Goal: Subscribe to service/newsletter

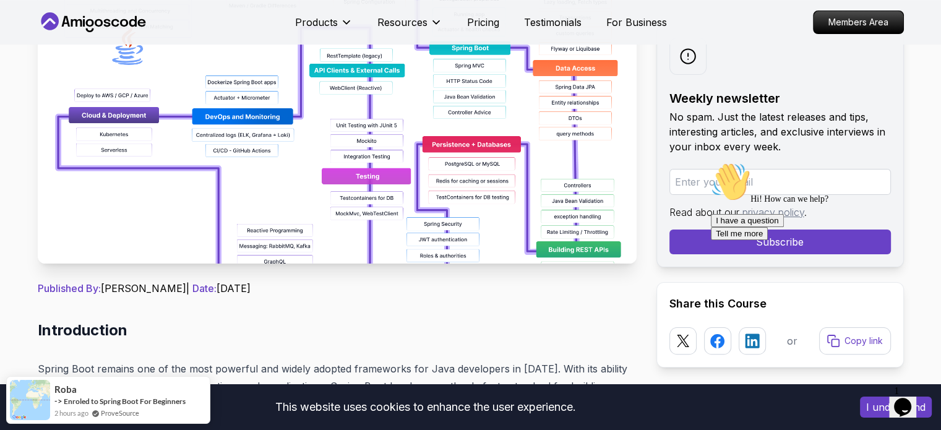
scroll to position [247, 0]
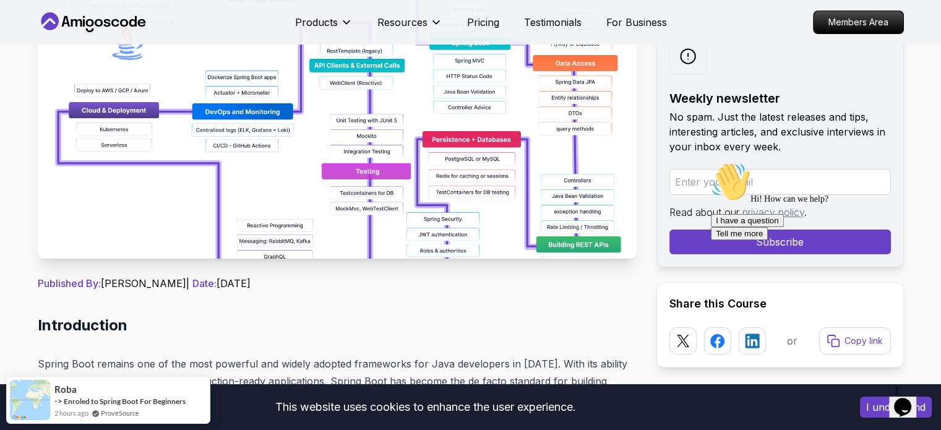
click at [465, 221] on img at bounding box center [337, 119] width 599 height 278
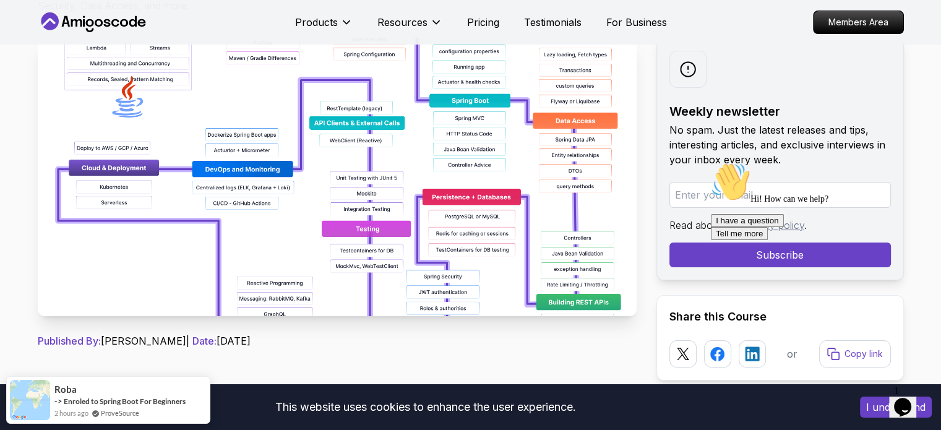
scroll to position [186, 0]
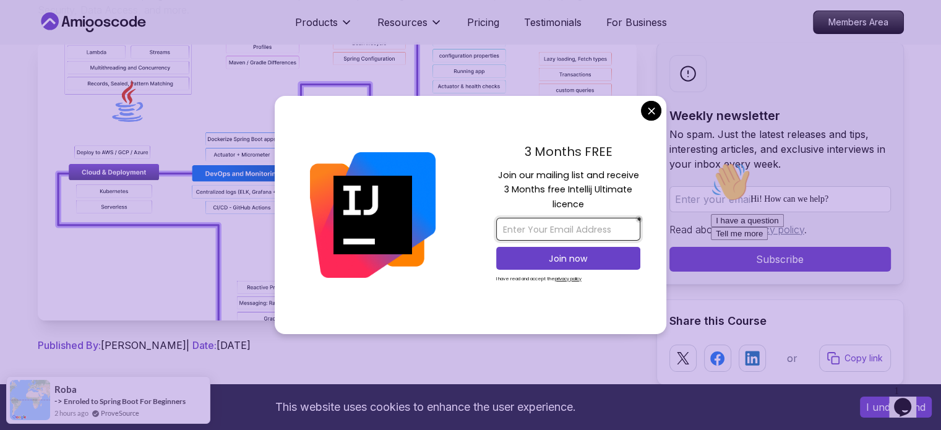
click at [570, 233] on input "email" at bounding box center [568, 229] width 144 height 23
click at [486, 145] on div "3 Months FREE Join our mailing list and receive 3 Months free Intellij Ultimate…" at bounding box center [568, 215] width 196 height 239
click at [557, 234] on input "email" at bounding box center [568, 229] width 144 height 23
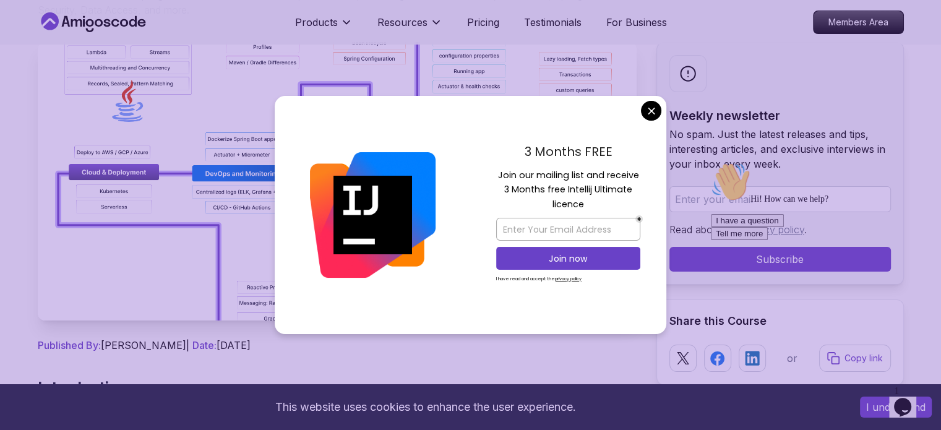
drag, startPoint x: 526, startPoint y: 147, endPoint x: 612, endPoint y: 207, distance: 105.3
click at [612, 207] on div "3 Months FREE Join our mailing list and receive 3 Months free Intellij Ultimate…" at bounding box center [568, 215] width 196 height 239
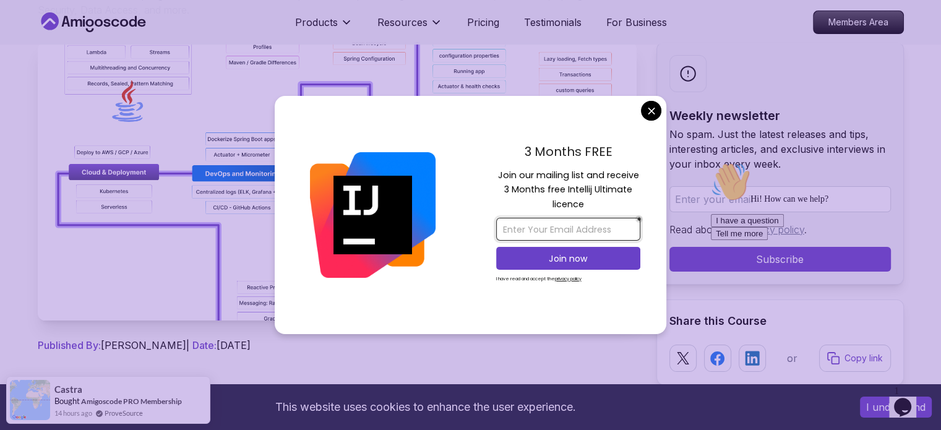
click at [542, 229] on input "email" at bounding box center [568, 229] width 144 height 23
type input "[EMAIL_ADDRESS][DOMAIN_NAME]"
click at [550, 259] on p "Join now" at bounding box center [568, 258] width 117 height 12
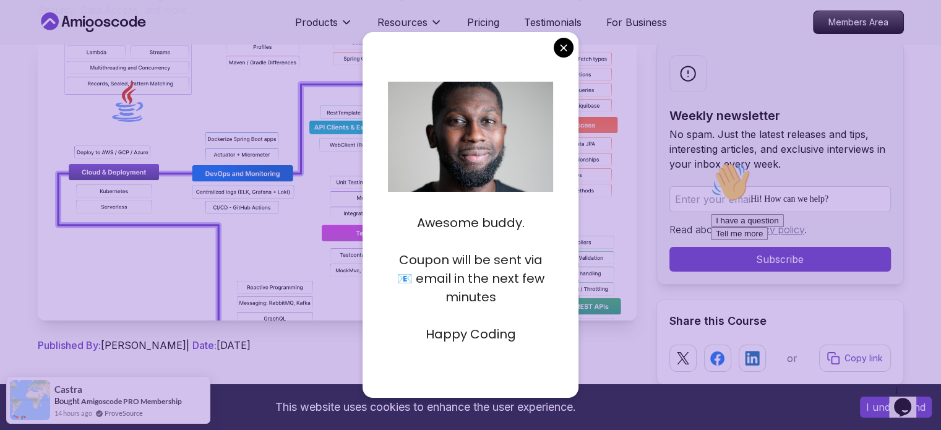
scroll to position [247, 0]
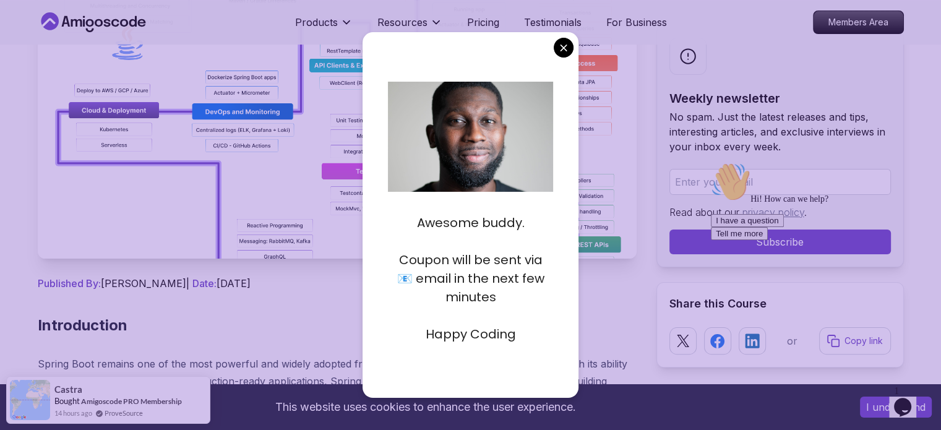
drag, startPoint x: 418, startPoint y: 224, endPoint x: 528, endPoint y: 333, distance: 155.3
click at [528, 333] on div "Awesome buddy. Coupon will be sent via 📧 email in the next few minutes Happy Co…" at bounding box center [470, 269] width 165 height 148
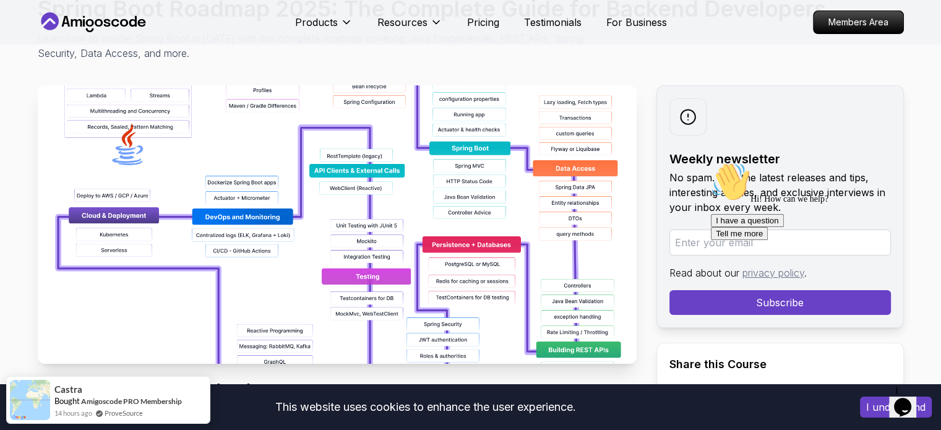
scroll to position [186, 0]
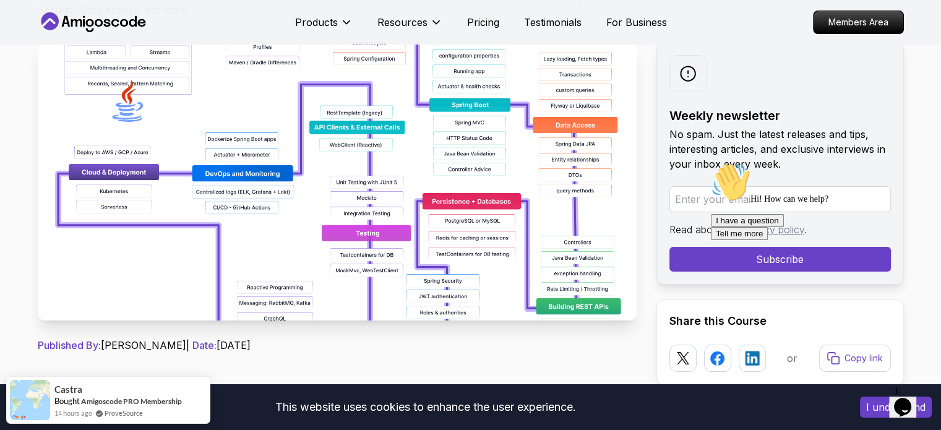
click at [362, 194] on img at bounding box center [337, 181] width 599 height 278
click at [414, 198] on img at bounding box center [337, 181] width 599 height 278
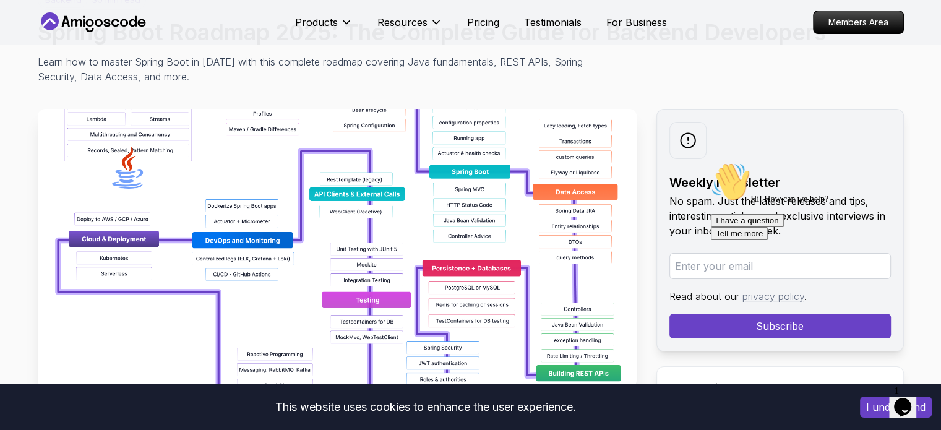
scroll to position [124, 0]
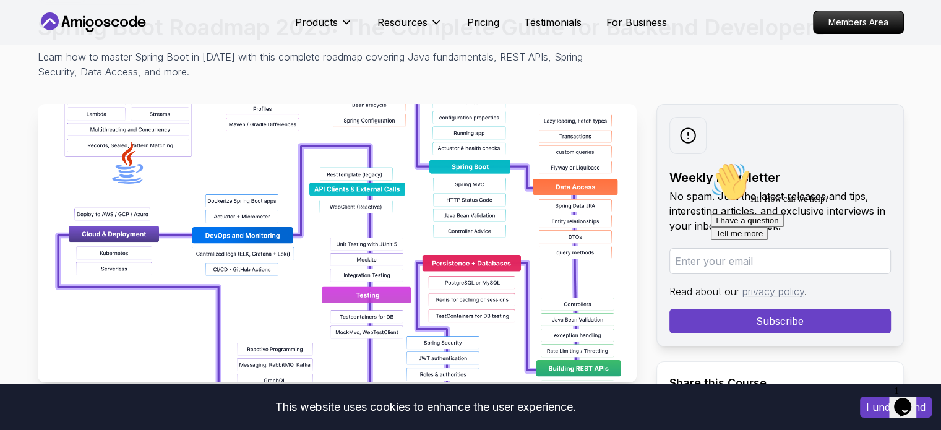
click at [711, 162] on icon "Chat attention grabber" at bounding box center [711, 162] width 0 height 0
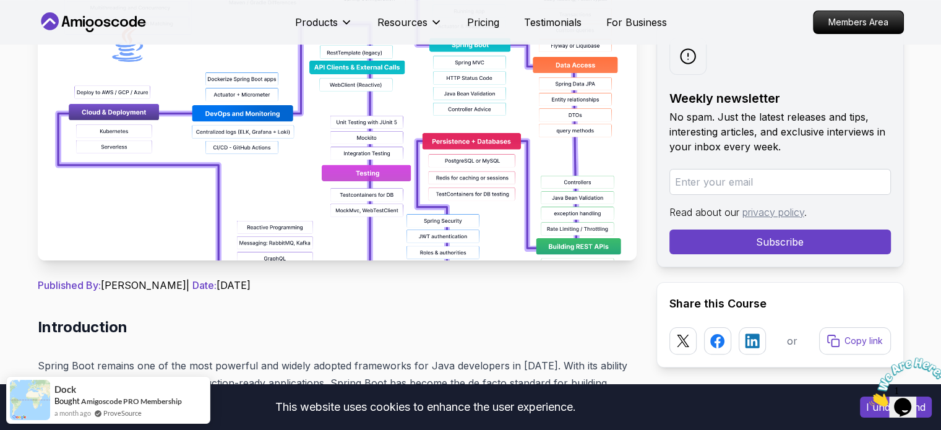
scroll to position [247, 0]
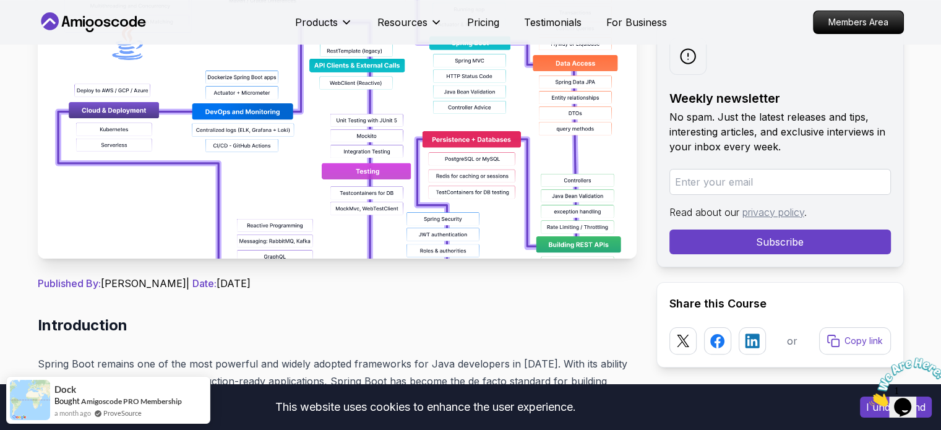
click at [869, 398] on icon "Close" at bounding box center [869, 403] width 0 height 11
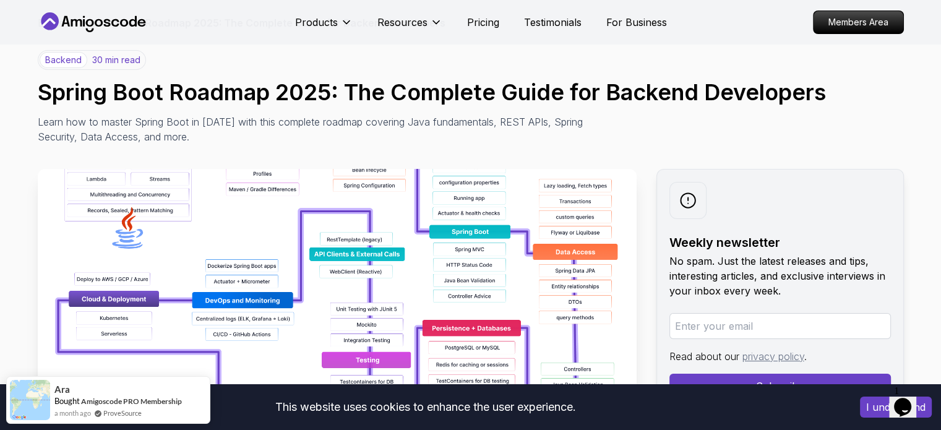
scroll to position [62, 0]
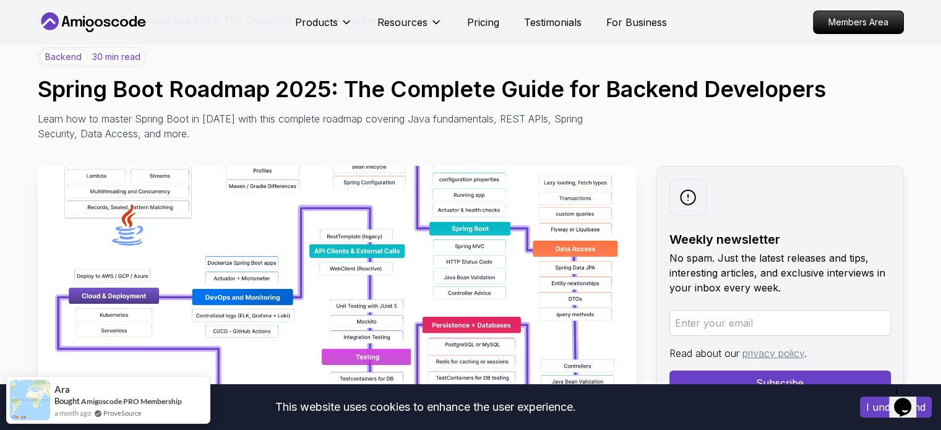
drag, startPoint x: 161, startPoint y: 209, endPoint x: 154, endPoint y: 212, distance: 7.5
click at [161, 209] on img at bounding box center [337, 305] width 599 height 278
click at [433, 281] on img at bounding box center [337, 305] width 599 height 278
click at [435, 280] on img at bounding box center [337, 305] width 599 height 278
click at [450, 260] on img at bounding box center [337, 305] width 599 height 278
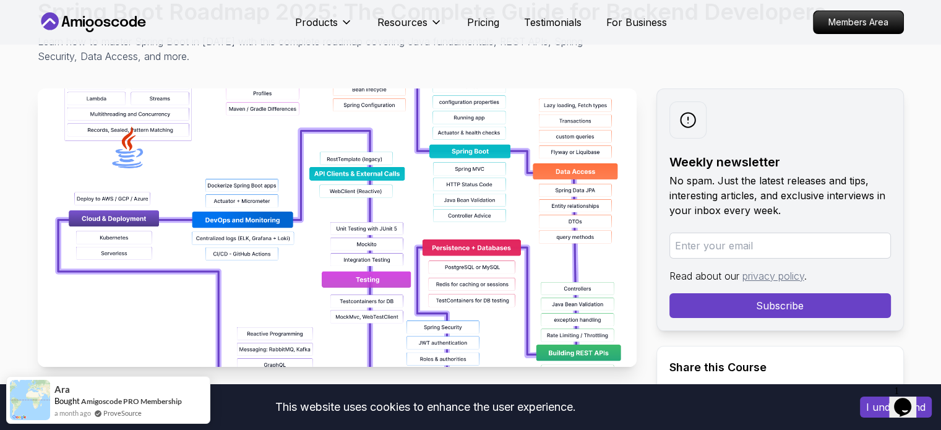
scroll to position [186, 0]
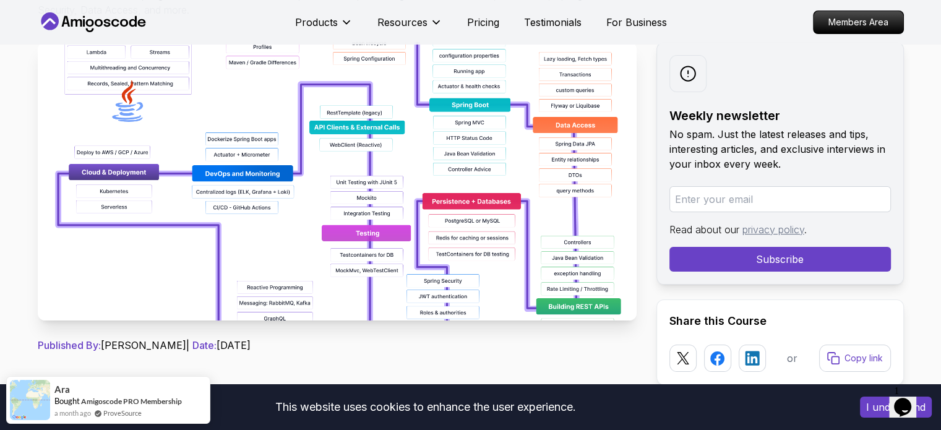
click at [794, 203] on input "email" at bounding box center [779, 199] width 221 height 26
type input "[EMAIL_ADDRESS][DOMAIN_NAME]"
click at [806, 261] on button "Subscribe" at bounding box center [779, 259] width 221 height 25
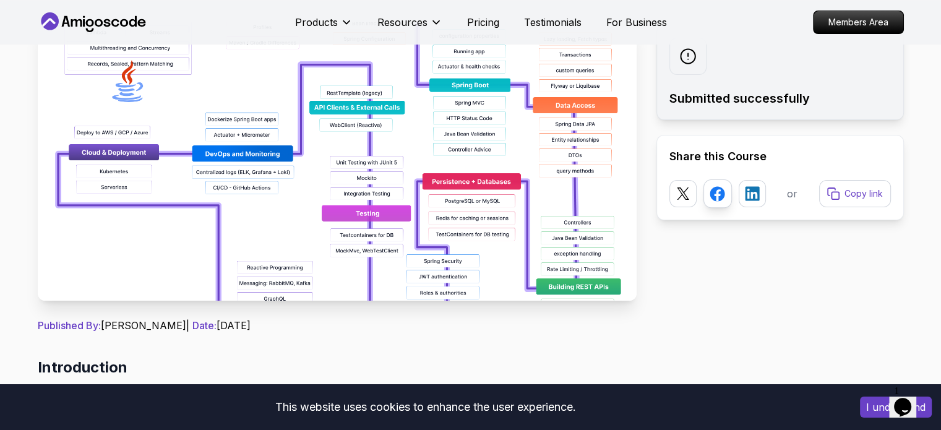
scroll to position [247, 0]
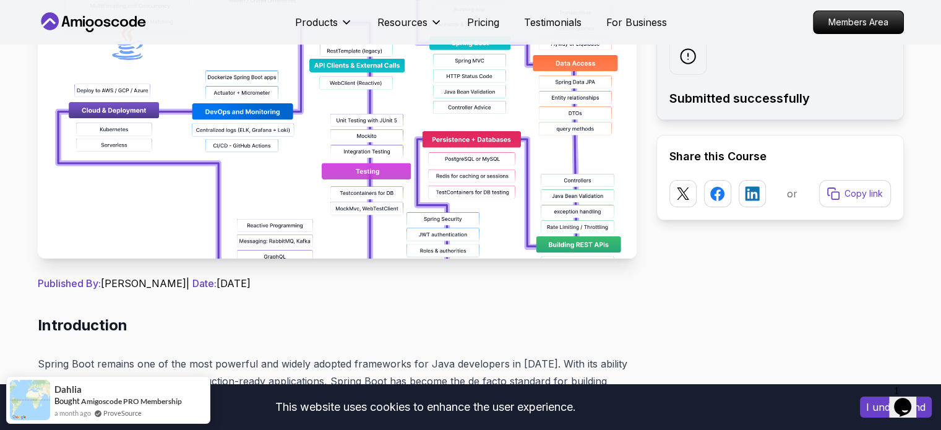
click at [591, 241] on img at bounding box center [337, 119] width 599 height 278
click at [77, 283] on span "Published By:" at bounding box center [69, 283] width 63 height 12
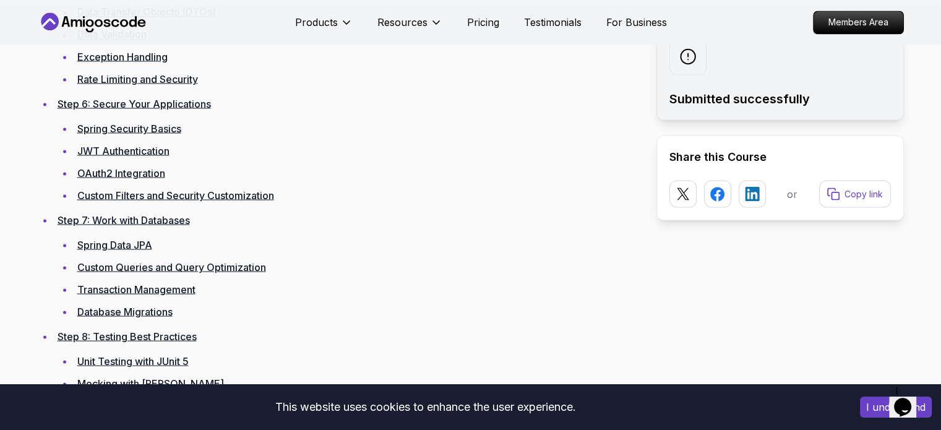
scroll to position [2350, 0]
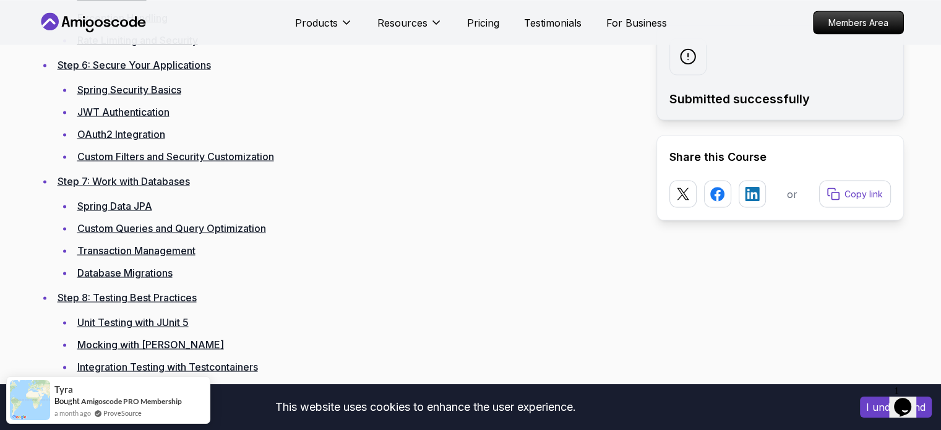
click at [225, 226] on link "Custom Queries and Query Optimization" at bounding box center [171, 227] width 189 height 12
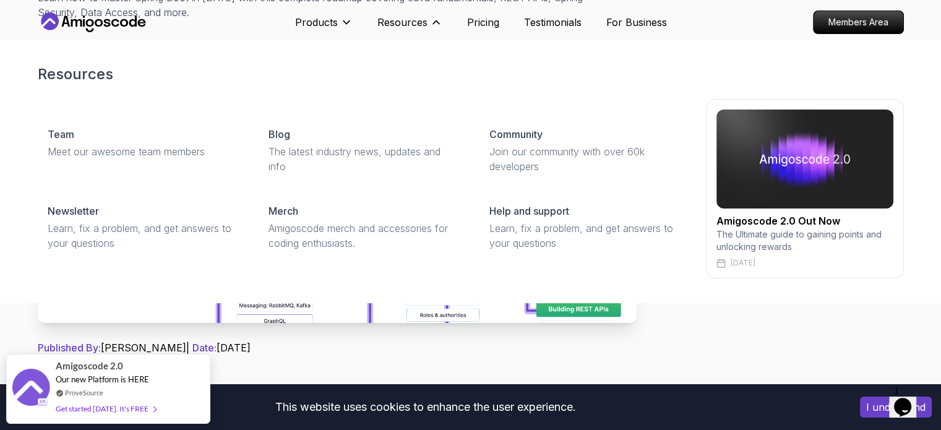
scroll to position [186, 0]
